Goal: Find specific page/section: Locate item on page

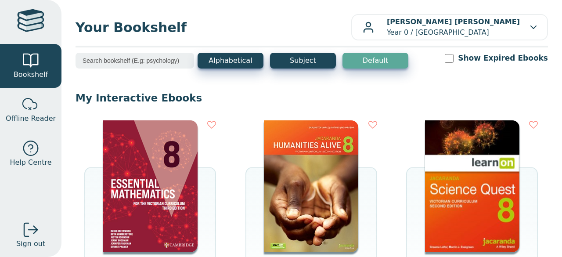
click at [135, 161] on img at bounding box center [150, 186] width 94 height 132
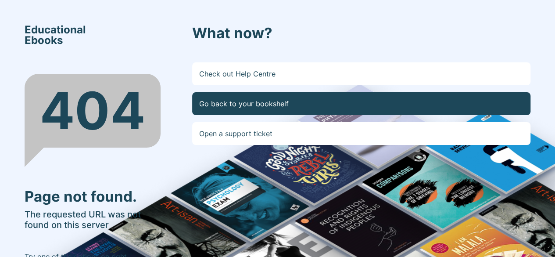
click at [297, 104] on link "Go back to your bookshelf" at bounding box center [361, 103] width 338 height 23
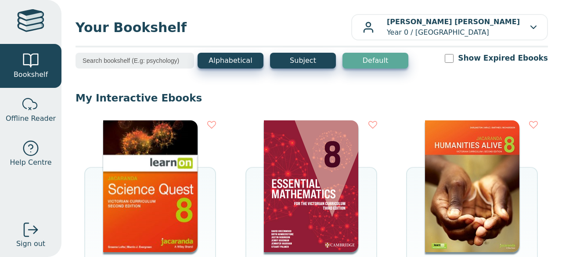
click at [312, 173] on img at bounding box center [311, 186] width 94 height 132
